Goal: Check status: Check status

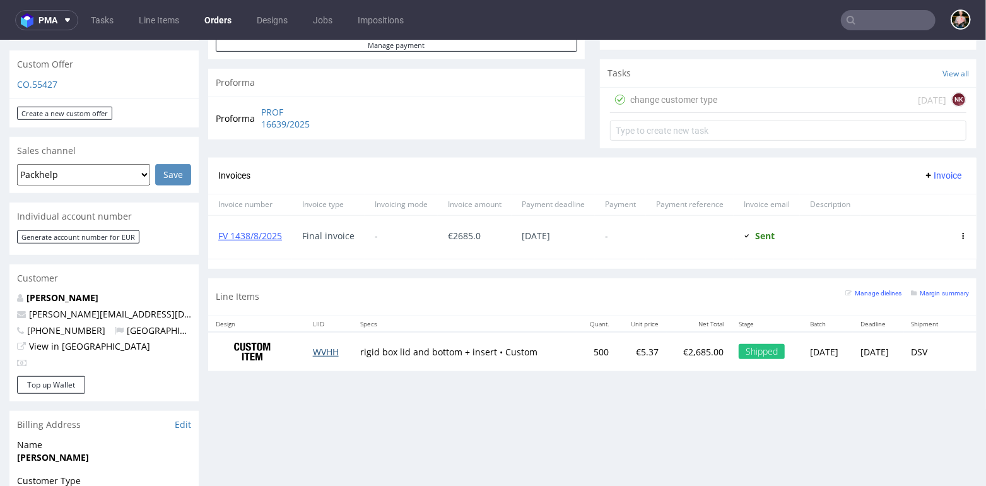
scroll to position [435, 0]
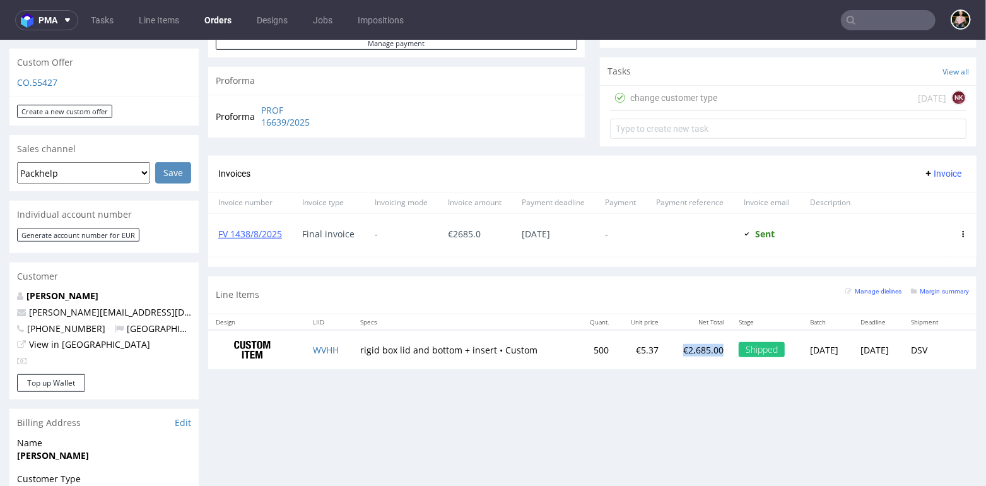
drag, startPoint x: 643, startPoint y: 348, endPoint x: 696, endPoint y: 349, distance: 53.0
click at [696, 349] on tr "WVHH rigid box lid and bottom + insert • Custom 500 €5.37 €2,685.00 Shipped Thu…" at bounding box center [592, 349] width 768 height 40
copy p "€2,685.00"
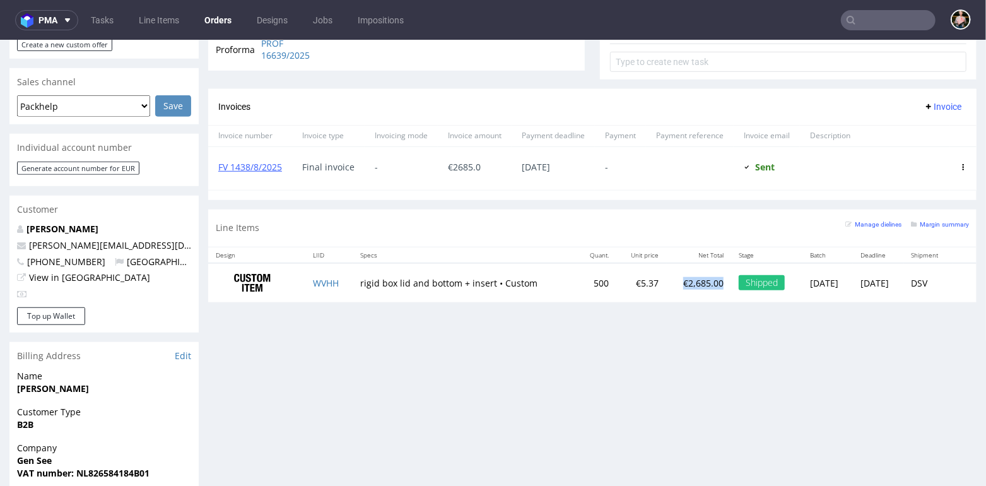
scroll to position [504, 0]
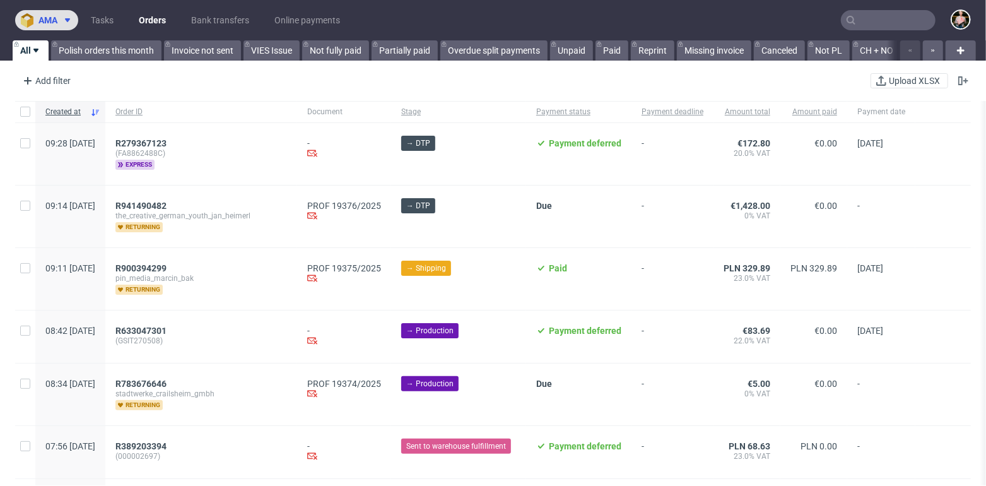
click at [49, 19] on span "ama" at bounding box center [47, 20] width 19 height 9
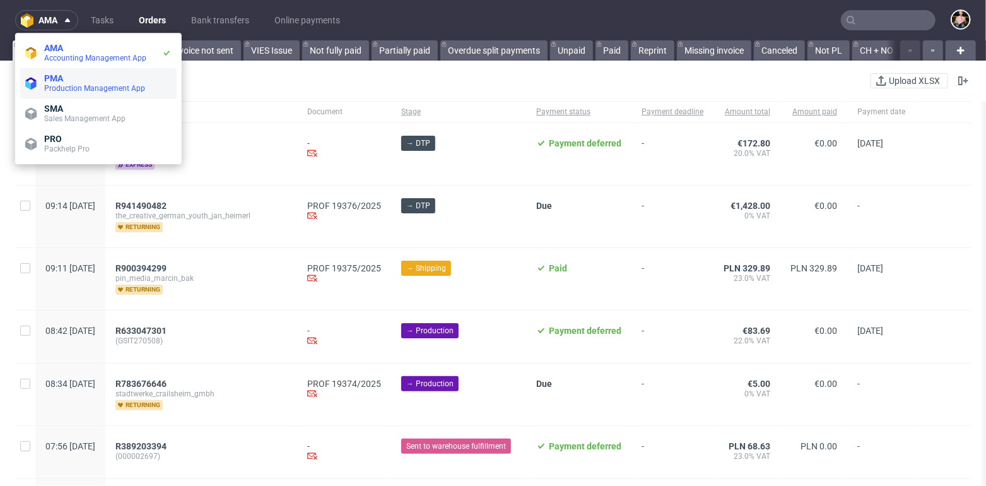
click at [70, 88] on span "Production Management App" at bounding box center [94, 88] width 101 height 9
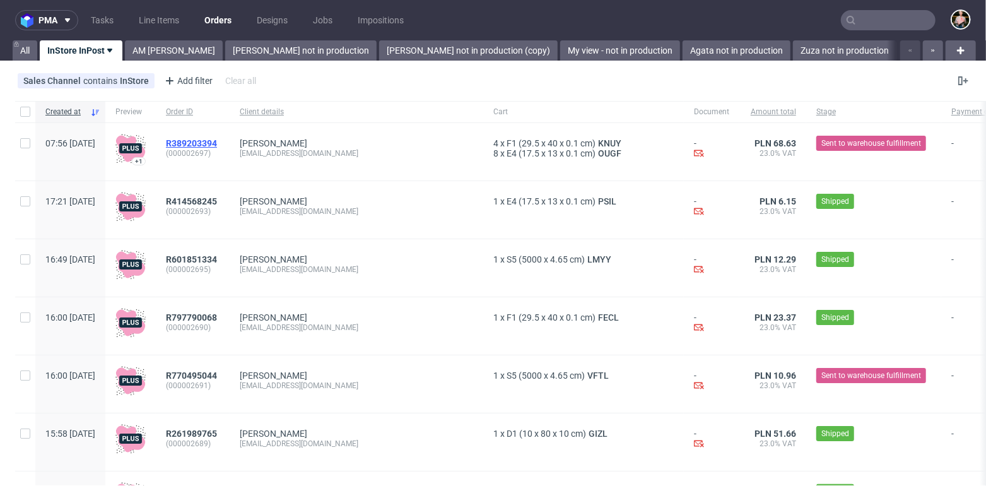
click at [217, 142] on span "R389203394" at bounding box center [191, 143] width 51 height 10
click at [217, 200] on span "R414568245" at bounding box center [191, 201] width 51 height 10
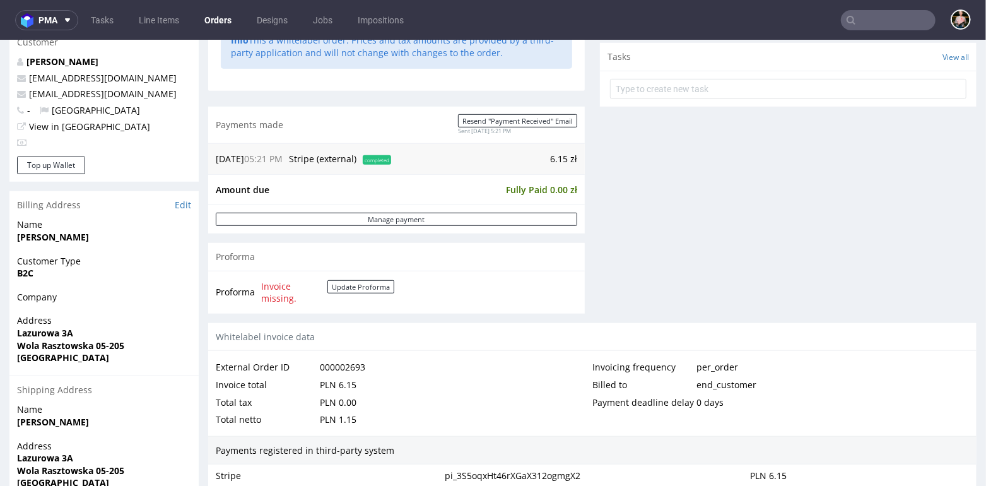
scroll to position [450, 0]
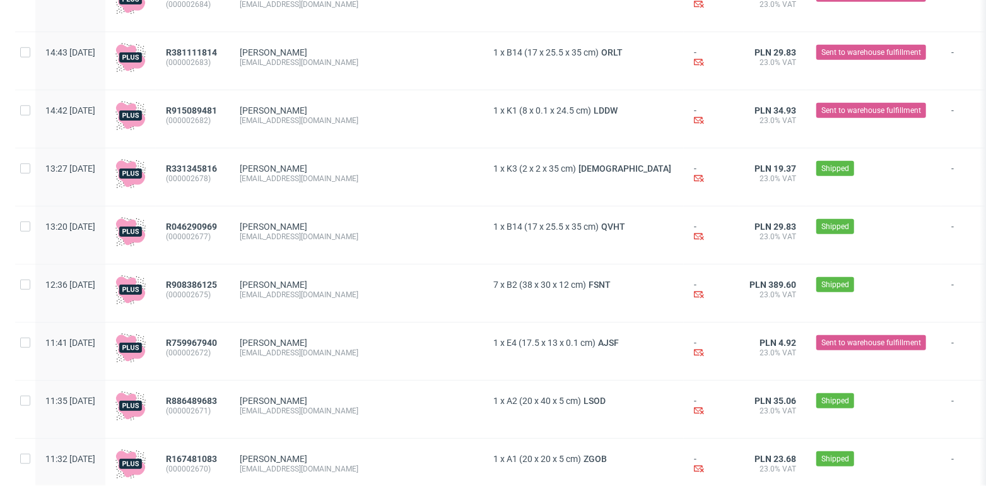
scroll to position [697, 0]
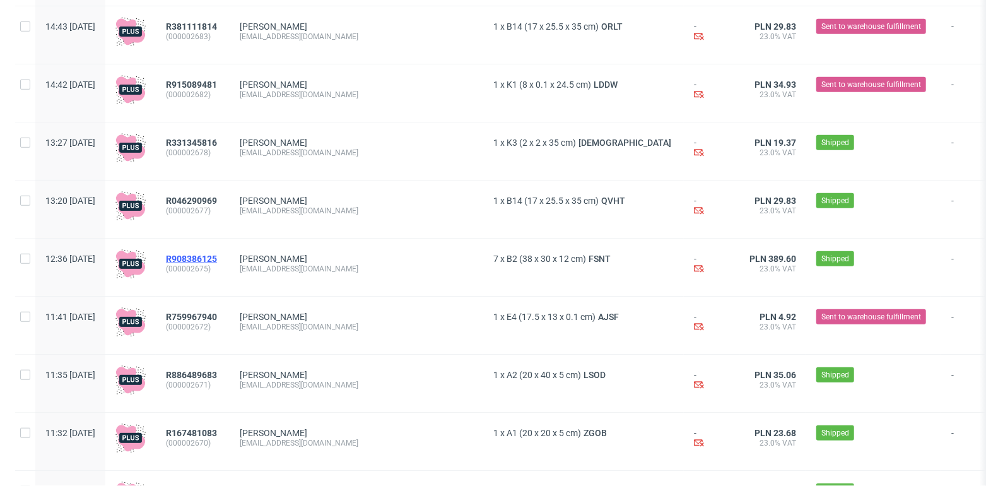
click at [217, 257] on span "R908386125" at bounding box center [191, 259] width 51 height 10
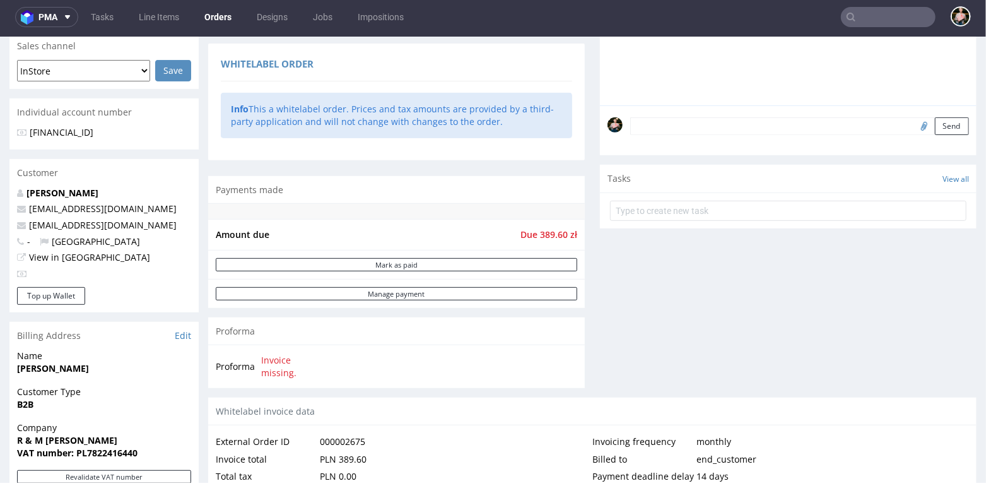
scroll to position [313, 0]
